Goal: Task Accomplishment & Management: Complete application form

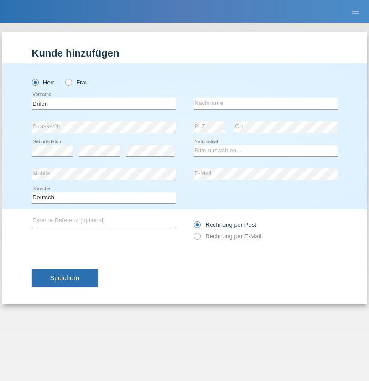
type input "Drilon"
click at [266, 103] on input "text" at bounding box center [266, 103] width 144 height 11
type input "Racaj"
select select "CH"
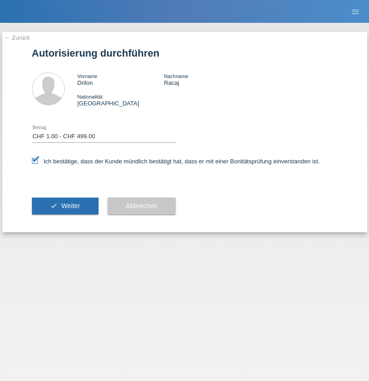
select select "1"
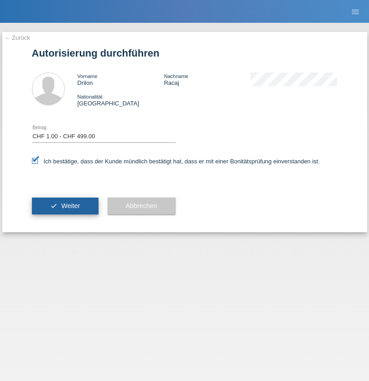
click at [65, 206] on span "Weiter" at bounding box center [70, 205] width 19 height 7
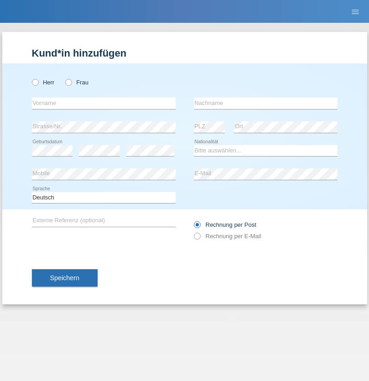
radio input "true"
click at [104, 103] on input "text" at bounding box center [104, 103] width 144 height 11
type input "Ylber"
click at [266, 103] on input "text" at bounding box center [266, 103] width 144 height 11
type input "Neziraj"
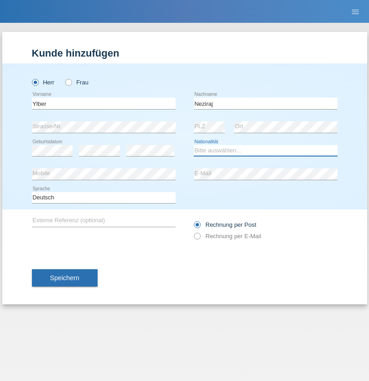
select select "CH"
radio input "true"
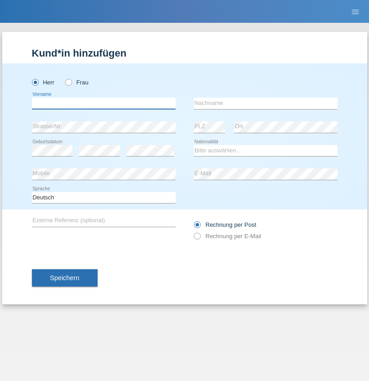
click at [104, 103] on input "text" at bounding box center [104, 103] width 144 height 11
type input "Sebastian"
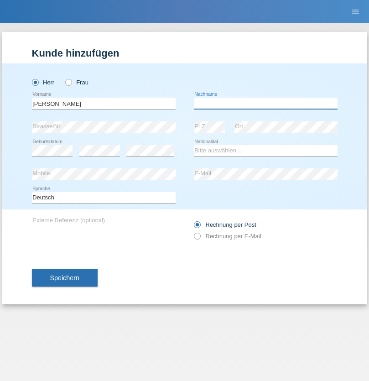
click at [266, 103] on input "text" at bounding box center [266, 103] width 144 height 11
type input "Feuz"
select select "CH"
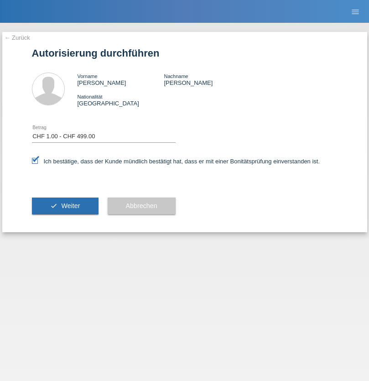
select select "1"
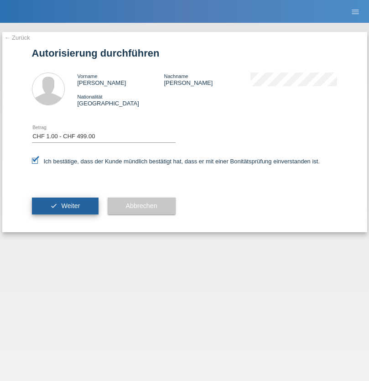
click at [65, 206] on span "Weiter" at bounding box center [70, 205] width 19 height 7
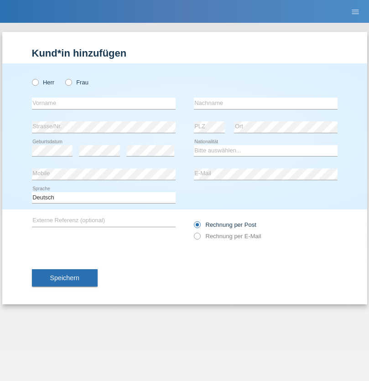
radio input "true"
click at [104, 103] on input "text" at bounding box center [104, 103] width 144 height 11
type input "Amr"
click at [266, 103] on input "text" at bounding box center [266, 103] width 144 height 11
type input "Abouelwafa"
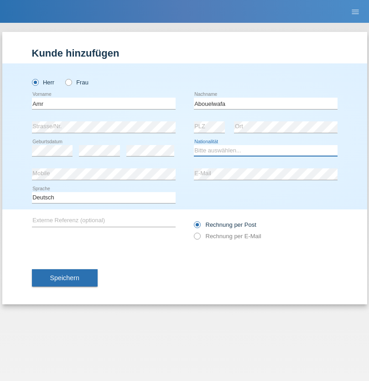
select select "CH"
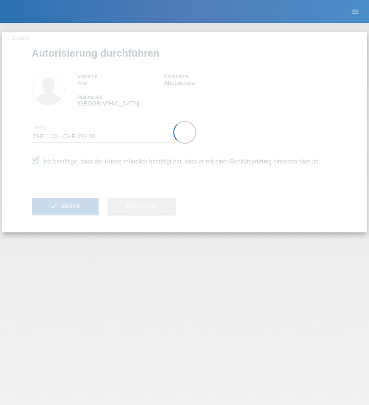
select select "1"
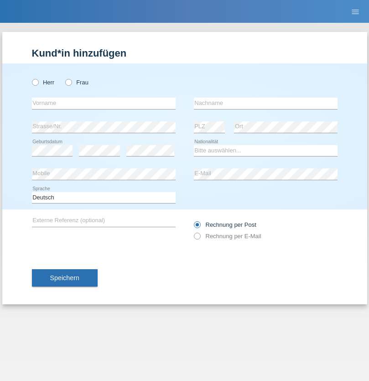
radio input "true"
click at [104, 103] on input "text" at bounding box center [104, 103] width 144 height 11
type input "Shaip"
click at [266, 103] on input "text" at bounding box center [266, 103] width 144 height 11
type input "Shabani"
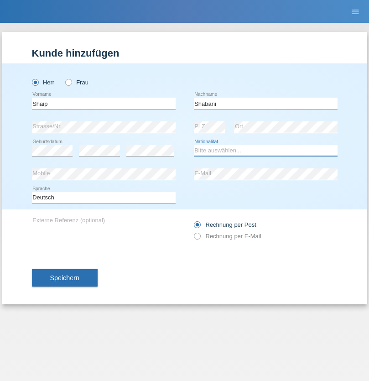
select select "MK"
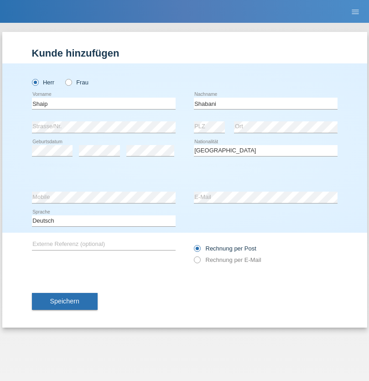
select select "C"
select select "29"
select select "09"
select select "2002"
